Goal: Information Seeking & Learning: Learn about a topic

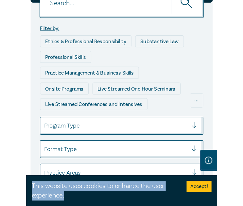
scroll to position [95, 0]
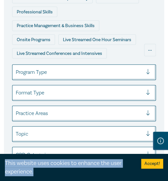
click at [134, 181] on div "This website uses cookies to enhance the user experience. Accept!" at bounding box center [84, 167] width 168 height 27
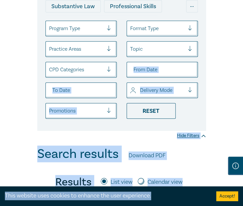
click at [217, 98] on div "Filter by: Ethics & Professional Responsibility Substantive Law Professional Sk…" at bounding box center [121, 37] width 243 height 219
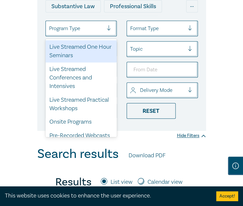
click at [87, 29] on div at bounding box center [76, 28] width 54 height 9
click at [85, 50] on div "Live Streamed One Hour Seminars" at bounding box center [80, 51] width 71 height 22
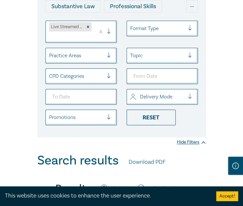
drag, startPoint x: 228, startPoint y: 68, endPoint x: 216, endPoint y: 68, distance: 11.8
click at [228, 68] on div "Filter by: Ethics & Professional Responsibility Substantive Law Professional Sk…" at bounding box center [121, 41] width 243 height 226
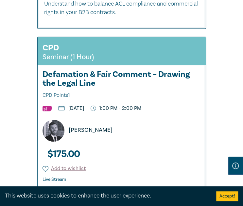
scroll to position [1534, 0]
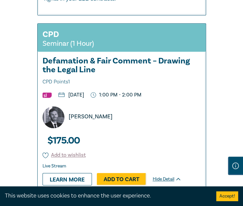
click at [139, 115] on div "Scott Traeger" at bounding box center [124, 117] width 171 height 22
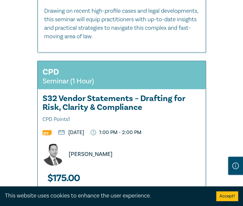
scroll to position [1959, 0]
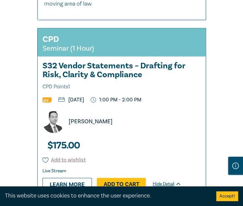
drag, startPoint x: 126, startPoint y: 112, endPoint x: 129, endPoint y: 113, distance: 3.7
click at [126, 112] on div "Bao Ngo" at bounding box center [124, 122] width 171 height 22
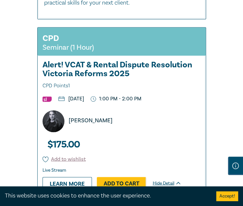
scroll to position [2417, 0]
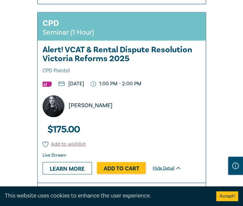
click at [160, 101] on div "Rachel Matulis" at bounding box center [124, 106] width 171 height 22
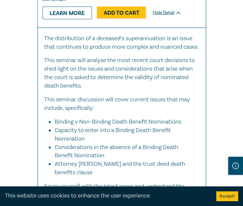
scroll to position [3038, 0]
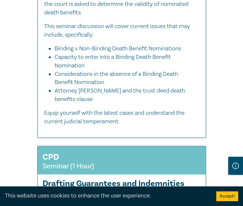
click at [165, 96] on li "Attorney Powers and the trust deed death benefits clause" at bounding box center [127, 95] width 145 height 17
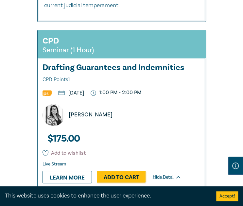
scroll to position [3169, 0]
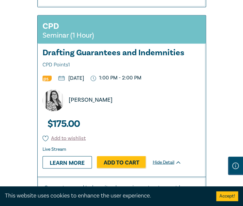
click at [168, 99] on div "Caroline Skeoch" at bounding box center [124, 100] width 171 height 22
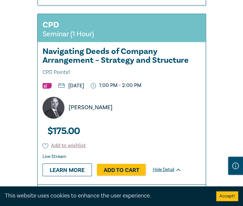
scroll to position [3496, 0]
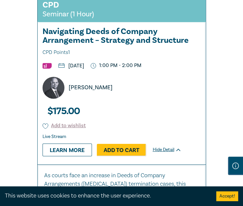
click at [164, 95] on div "Sergio Freire" at bounding box center [124, 88] width 171 height 22
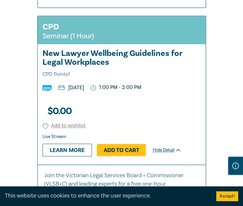
scroll to position [3823, 0]
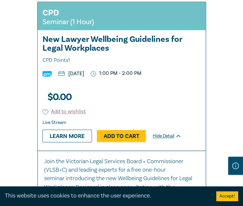
click at [150, 100] on div "$ 0.00 Add to wishlist Live Stream Learn more Add to Cart Hide Detail" at bounding box center [97, 117] width 118 height 65
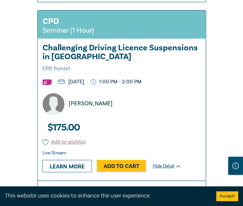
scroll to position [4314, 0]
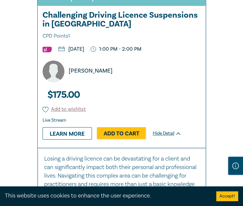
click at [141, 82] on div "Sean Hardy" at bounding box center [124, 71] width 171 height 22
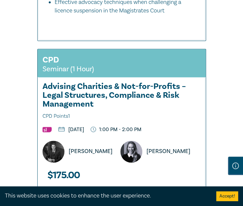
scroll to position [4673, 0]
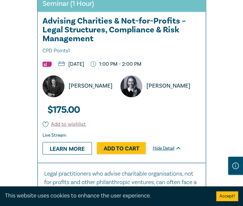
click at [162, 133] on div "CPD Seminar (1 Hour) Advising Charities & Not-for-Profits – Legal Structures, C…" at bounding box center [122, 73] width 168 height 179
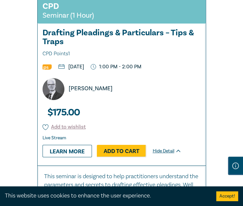
scroll to position [5033, 0]
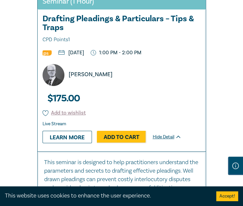
click at [190, 101] on div "CPD Seminar (1 Hour) Drafting Pleadings & Particulars – Tips & Traps CPD Points…" at bounding box center [122, 66] width 168 height 170
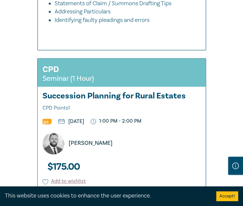
scroll to position [5327, 0]
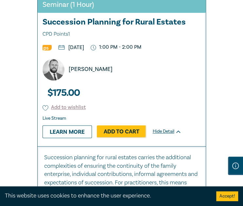
click at [153, 109] on div "$ 175.00 Add to wishlist Live Stream Learn more Add to Cart Hide Detail" at bounding box center [97, 112] width 118 height 65
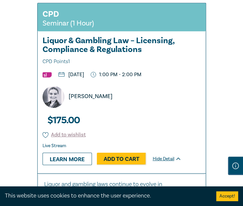
scroll to position [5687, 0]
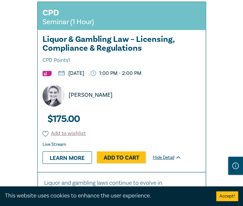
click at [179, 107] on div "Samantha Perussich" at bounding box center [124, 96] width 171 height 22
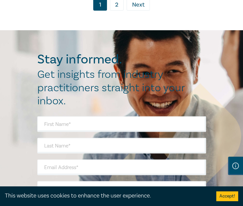
scroll to position [6047, 0]
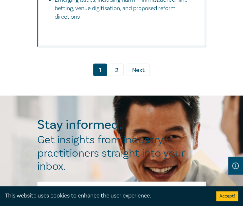
drag, startPoint x: 118, startPoint y: 91, endPoint x: 139, endPoint y: 95, distance: 21.0
click at [118, 76] on link "2" at bounding box center [117, 69] width 14 height 12
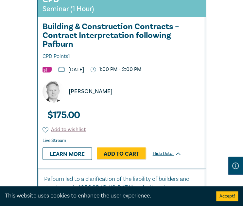
scroll to position [346, 0]
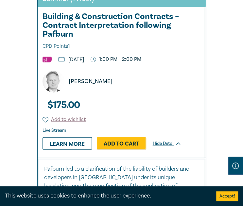
click at [160, 97] on div "CPD Seminar (1 Hour) Building & Construction Contracts – Contract Interpretatio…" at bounding box center [122, 68] width 168 height 179
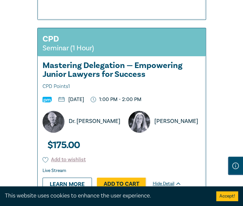
scroll to position [706, 0]
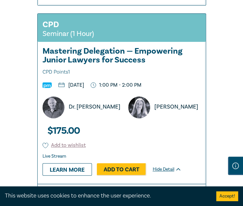
click at [156, 101] on div "CPD Seminar (1 Hour) Mastering Delegation — Empowering Junior Lawyers for Succe…" at bounding box center [122, 99] width 168 height 170
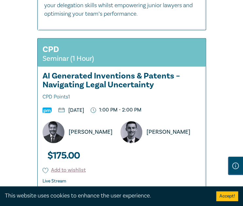
scroll to position [1164, 0]
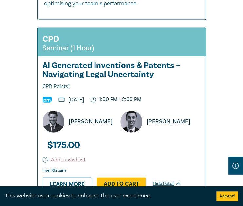
drag, startPoint x: 169, startPoint y: 121, endPoint x: 152, endPoint y: 123, distance: 17.8
click at [169, 121] on div "CPD Seminar (1 Hour) AI Generated Inventions & Patents – Navigating Legal Uncer…" at bounding box center [122, 113] width 168 height 170
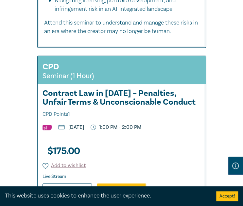
scroll to position [1523, 0]
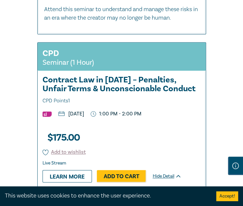
click at [177, 115] on div "CPD Seminar (1 Hour) Contract Law in 2025 – Penalties, Unfair Terms & Unconscio…" at bounding box center [122, 117] width 168 height 148
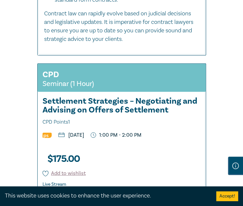
scroll to position [1948, 0]
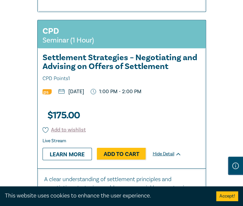
click at [173, 90] on div "CPD Seminar (1 Hour) Settlement Strategies – Negotiating and Advising on Offers…" at bounding box center [122, 94] width 168 height 148
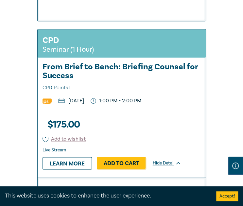
scroll to position [2373, 0]
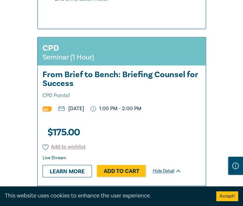
click at [173, 95] on div "CPD Seminar (1 Hour) From Brief to Bench: Briefing Counsel for Success CPD Poin…" at bounding box center [122, 111] width 168 height 148
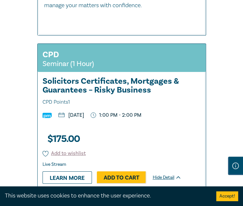
scroll to position [2799, 0]
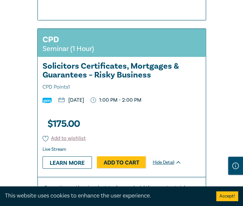
click at [151, 112] on div "$ 175.00 Add to wishlist Live Stream Learn more Add to Cart Hide Detail" at bounding box center [97, 144] width 118 height 65
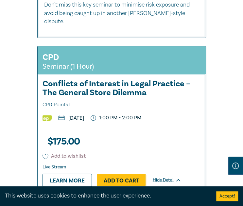
scroll to position [3256, 0]
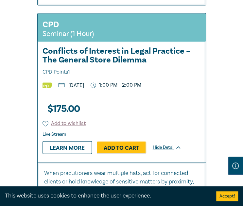
click at [190, 74] on div "CPD Seminar (1 Hour) Conflicts of Interest in Legal Practice – The General Stor…" at bounding box center [122, 87] width 168 height 148
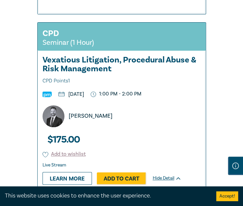
scroll to position [3681, 0]
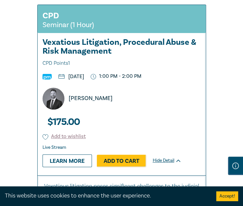
click at [172, 88] on div "CPD Seminar (1 Hour) Vexatious Litigation, Procedural Abuse & Risk Management C…" at bounding box center [122, 90] width 168 height 170
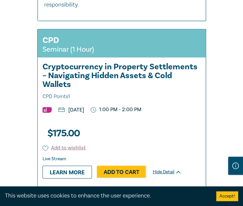
scroll to position [4107, 0]
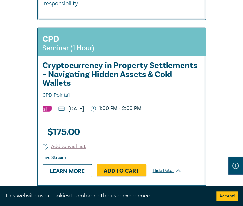
click at [155, 120] on div "$ 175.00 Add to wishlist Live Stream Learn more Add to Cart Hide Detail" at bounding box center [97, 152] width 118 height 65
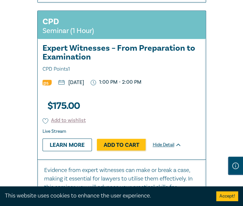
scroll to position [4532, 0]
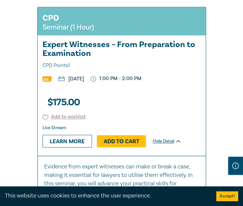
click at [157, 75] on div "CPD Seminar (1 Hour) Expert Witnesses – From Preparation to Examination CPD Poi…" at bounding box center [122, 81] width 168 height 148
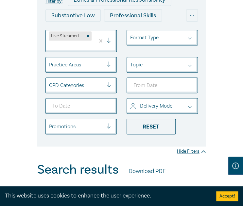
scroll to position [19, 0]
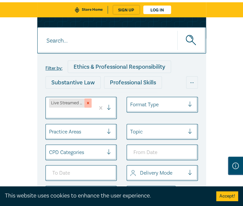
click at [89, 102] on icon "Remove Live Streamed One Hour Seminars" at bounding box center [88, 103] width 5 height 5
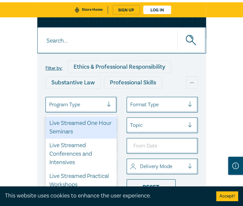
click at [85, 103] on div at bounding box center [76, 104] width 54 height 9
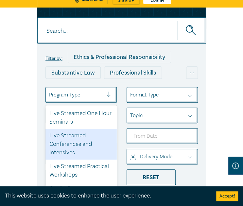
click at [80, 144] on div "Live Streamed Conferences and Intensives" at bounding box center [80, 144] width 71 height 31
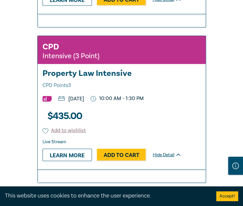
scroll to position [491, 0]
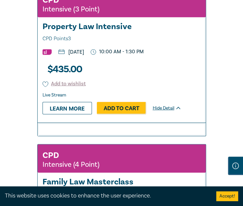
click at [148, 79] on div "$ 435.00 Add to wishlist Live Stream Learn more Add to Cart Hide Detail" at bounding box center [97, 89] width 118 height 65
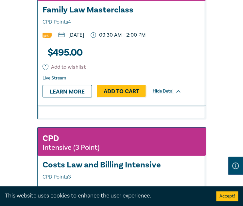
scroll to position [621, 0]
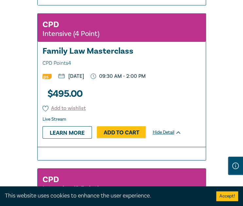
drag, startPoint x: 194, startPoint y: 106, endPoint x: 189, endPoint y: 111, distance: 7.2
click at [194, 106] on div "CPD Intensive (4 Point) Family Law Masterclass CPD Points 4 Thursday, 11 Septem…" at bounding box center [122, 80] width 168 height 133
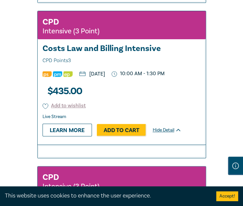
scroll to position [785, 0]
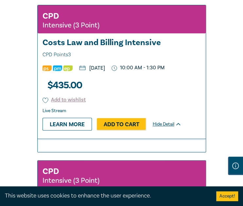
click at [181, 106] on div "CPD Intensive (3 Point) Costs Law and Billing Intensive CPD Points 3 Thursday, …" at bounding box center [122, 71] width 168 height 133
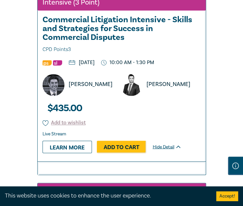
scroll to position [981, 0]
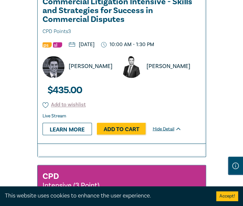
click at [188, 119] on div "CPD Intensive (3 Point) Commercial Litigation Intensive - Skills and Strategies…" at bounding box center [122, 53] width 168 height 179
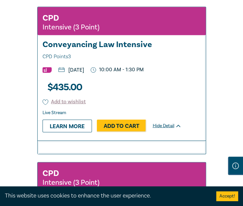
scroll to position [1177, 0]
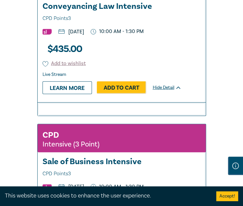
click at [176, 96] on div "CPD Intensive (3 Point) Conveyancing Law Intensive CPD Points 3 Tuesday, 30 Sep…" at bounding box center [122, 35] width 168 height 133
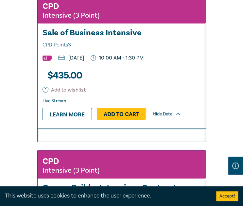
scroll to position [1341, 0]
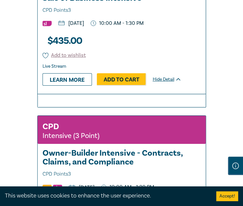
click at [188, 73] on div "CPD Intensive (3 Point) Sale of Business Intensive CPD Points 3 Wednesday, 8 Oc…" at bounding box center [122, 27] width 168 height 133
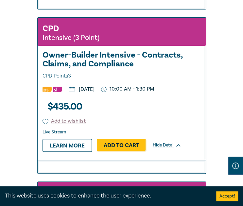
scroll to position [1472, 0]
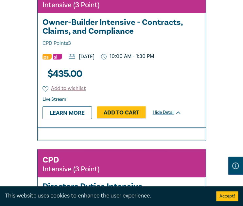
click at [194, 104] on div "CPD Intensive (3 Point) Owner-Builder Intensive - Contracts, Claims, and Compli…" at bounding box center [122, 56] width 168 height 142
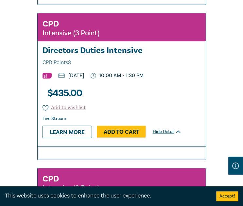
scroll to position [1635, 0]
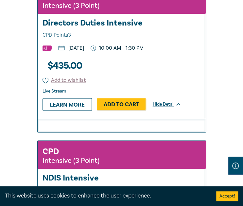
click at [205, 112] on div "CPD Intensive (3 Point) Directors Duties Intensive CPD Points 3 Tuesday, 21 Oct…" at bounding box center [122, 52] width 168 height 133
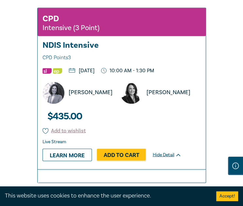
scroll to position [1799, 0]
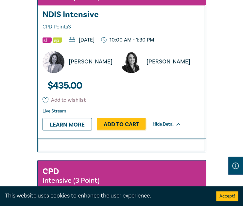
click at [172, 129] on div "CPD Intensive (3 Point) NDIS Intensive CPD Points 3 Thursday, 23 October 2025 1…" at bounding box center [122, 57] width 168 height 161
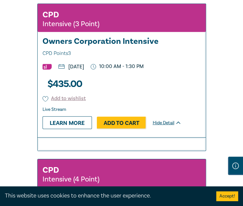
scroll to position [1962, 0]
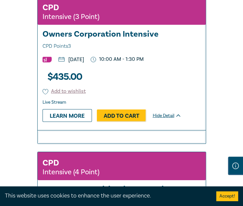
drag, startPoint x: 196, startPoint y: 108, endPoint x: 192, endPoint y: 112, distance: 6.0
click at [196, 108] on div "CPD Intensive (3 Point) Owners Corporation Intensive CPD Points 3 Thursday, 30 …" at bounding box center [122, 63] width 168 height 133
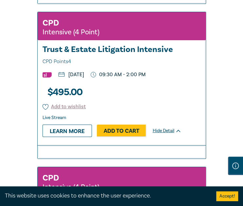
scroll to position [2126, 0]
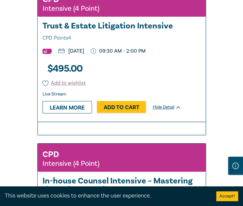
click at [191, 122] on div "CPD Intensive (4 Point) Trust & Estate Litigation Intensive CPD Points 4 Wednes…" at bounding box center [122, 55] width 168 height 133
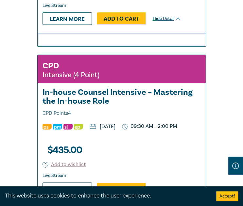
scroll to position [2289, 0]
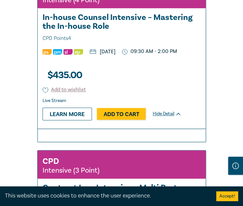
click at [186, 128] on div "CPD Intensive (4 Point) In-house Counsel Intensive – Mastering the In-house Rol…" at bounding box center [122, 54] width 168 height 148
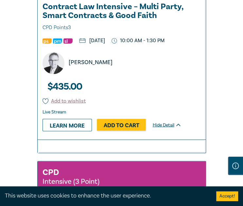
scroll to position [2485, 0]
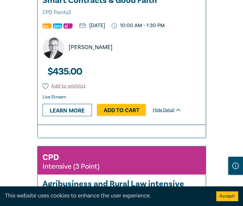
click at [163, 123] on div "CPD Intensive (3 Point) Contract Law Intensive – Multi Party, Smart Contracts &…" at bounding box center [122, 39] width 168 height 170
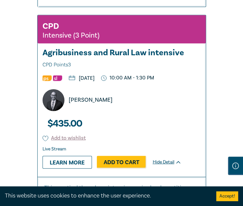
scroll to position [2681, 0]
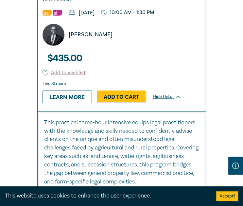
click at [175, 111] on div "CPD Intensive (3 Point) Agribusiness and Rural Law intensive CPD Points 3 Wedne…" at bounding box center [122, 30] width 168 height 161
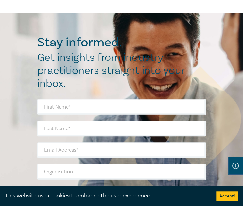
scroll to position [2943, 0]
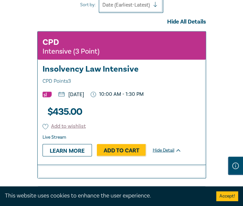
scroll to position [294, 0]
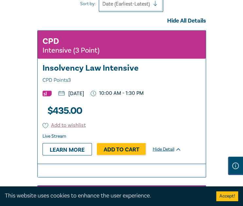
click at [162, 109] on div "CPD Intensive (3 Point) Insolvency Law Intensive CPD Points 3 Thursday, 27 Nove…" at bounding box center [122, 96] width 168 height 133
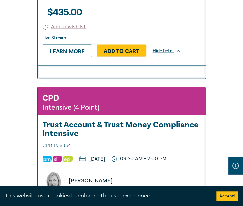
scroll to position [458, 0]
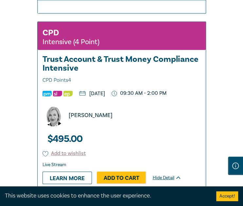
click at [170, 127] on div "Jennie Pakula" at bounding box center [124, 116] width 171 height 22
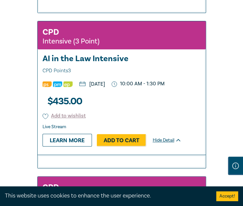
scroll to position [719, 0]
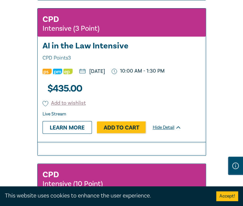
click at [183, 112] on div "CPD Intensive (3 Point) AI in the Law Intensive CPD Points 3 Thursday, 4 Decemb…" at bounding box center [122, 75] width 168 height 133
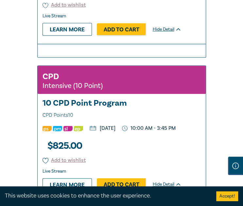
scroll to position [916, 0]
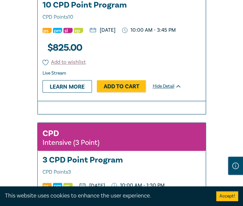
click at [189, 74] on div "CPD Intensive (10 Point) 10 CPD Point Program CPD Points 10 Friday, 5 December …" at bounding box center [122, 34] width 168 height 133
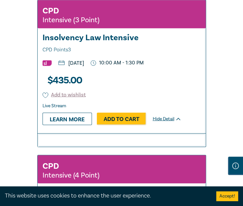
scroll to position [294, 0]
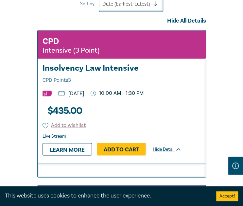
click at [95, 66] on h3 "Insolvency Law Intensive CPD Points 3" at bounding box center [122, 73] width 158 height 21
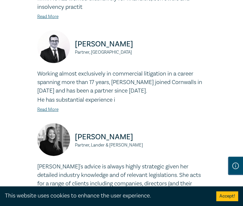
scroll to position [523, 0]
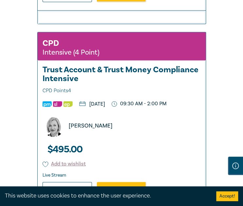
scroll to position [458, 0]
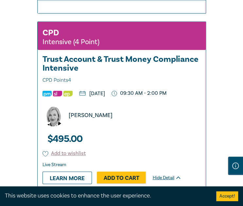
click at [142, 58] on h3 "Trust Account & Trust Money Compliance Intensive CPD Points 4" at bounding box center [122, 70] width 158 height 30
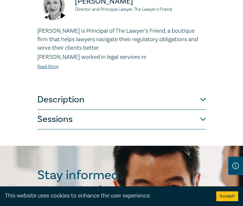
scroll to position [360, 0]
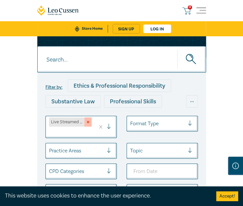
click at [90, 123] on div "Remove Live Streamed Conferences and Intensives" at bounding box center [87, 121] width 7 height 9
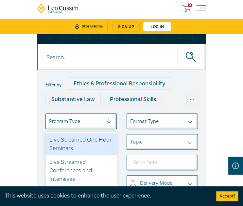
click at [90, 121] on div at bounding box center [76, 121] width 54 height 9
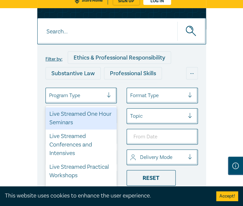
scroll to position [29, 0]
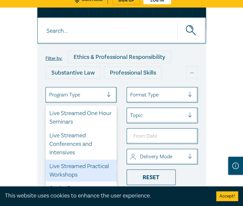
click at [79, 167] on div "Live Streamed Practical Workshops" at bounding box center [80, 171] width 71 height 22
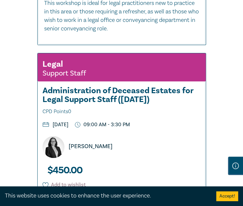
scroll to position [719, 0]
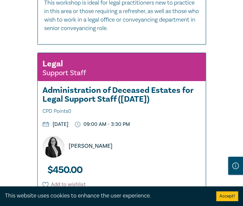
click at [184, 129] on div "Legal Support Staff Administration of Deceased Estates for Legal Support Staff …" at bounding box center [122, 138] width 168 height 170
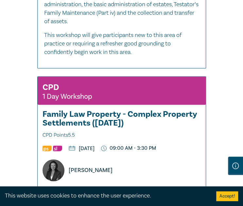
scroll to position [1079, 0]
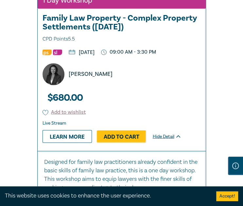
click at [173, 85] on div "Panayiota Karnis" at bounding box center [124, 74] width 171 height 22
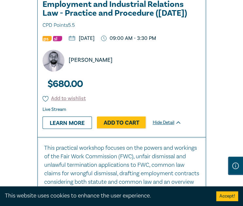
scroll to position [1504, 0]
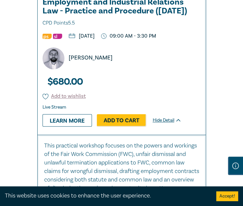
click at [184, 69] on div "David Mostokly" at bounding box center [124, 58] width 171 height 22
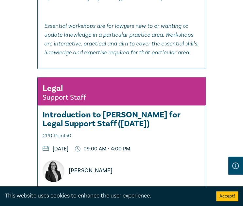
scroll to position [1831, 0]
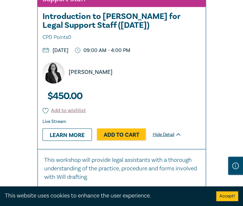
click at [188, 84] on div "Naomi Guyett" at bounding box center [124, 73] width 171 height 22
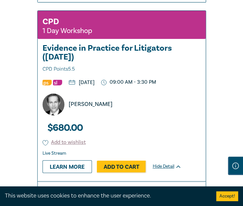
scroll to position [2224, 0]
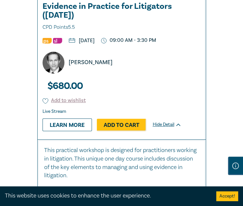
click at [178, 102] on div "CPD 1 Day Workshop Evidence in Practice for Litigators (Oct 2025) CPD Points 5.…" at bounding box center [122, 54] width 168 height 170
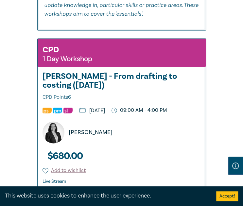
scroll to position [2551, 0]
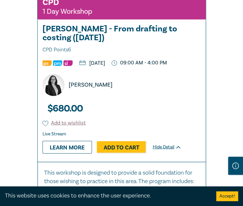
click at [180, 96] on div "Naomi Guyett" at bounding box center [124, 85] width 171 height 22
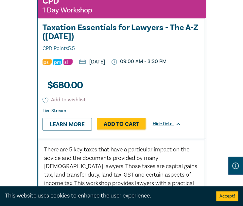
scroll to position [3008, 0]
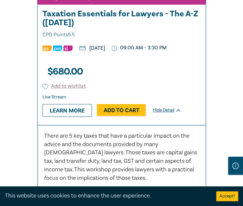
click at [169, 51] on ul "Tuesday, 21 October 2025 09:00 AM - 3:30 PM" at bounding box center [122, 48] width 168 height 6
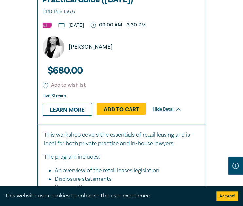
scroll to position [3564, 0]
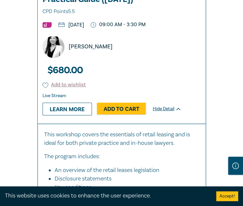
click at [175, 103] on div "CPD 1 Day Workshop Retail and Commercial Leases - A Practical Guide (October 20…" at bounding box center [122, 38] width 168 height 170
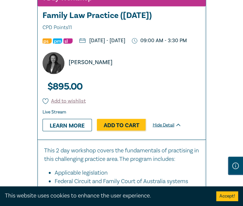
scroll to position [3957, 0]
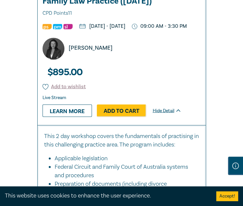
click at [174, 60] on div "Panayiota Karnis" at bounding box center [124, 49] width 171 height 22
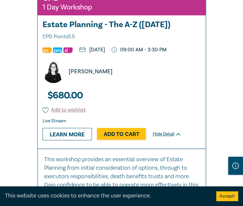
scroll to position [4382, 0]
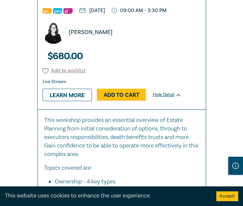
click at [144, 44] on div "Rowdy Johnson" at bounding box center [124, 33] width 171 height 22
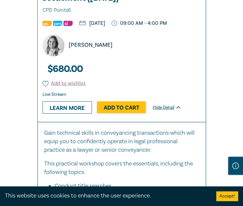
scroll to position [4872, 0]
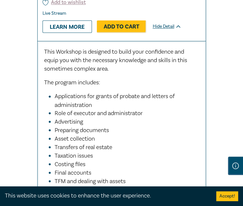
scroll to position [5330, 0]
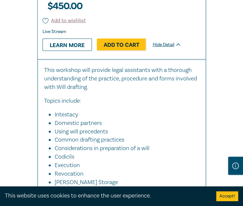
scroll to position [5690, 0]
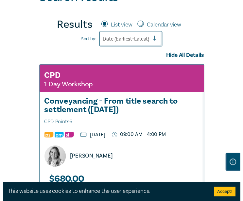
scroll to position [0, 0]
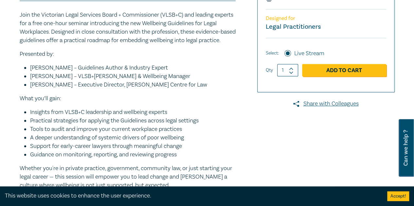
scroll to position [164, 0]
